Goal: Task Accomplishment & Management: Manage account settings

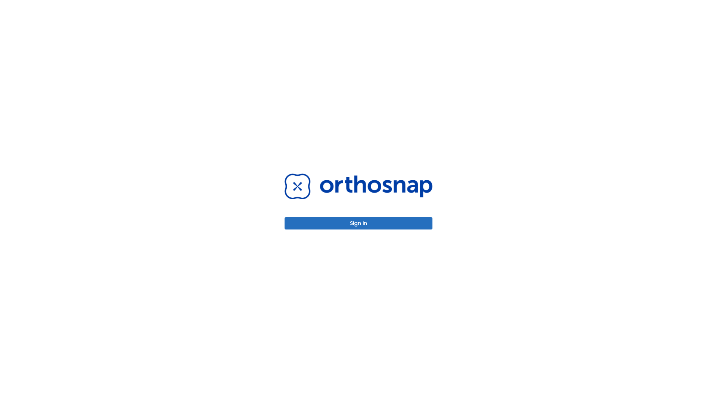
click at [359, 223] on button "Sign in" at bounding box center [359, 223] width 148 height 12
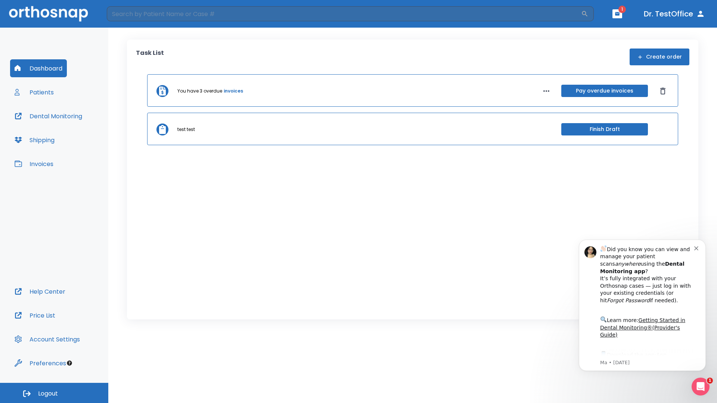
click at [54, 393] on span "Logout" at bounding box center [48, 394] width 20 height 8
